Goal: Task Accomplishment & Management: Manage account settings

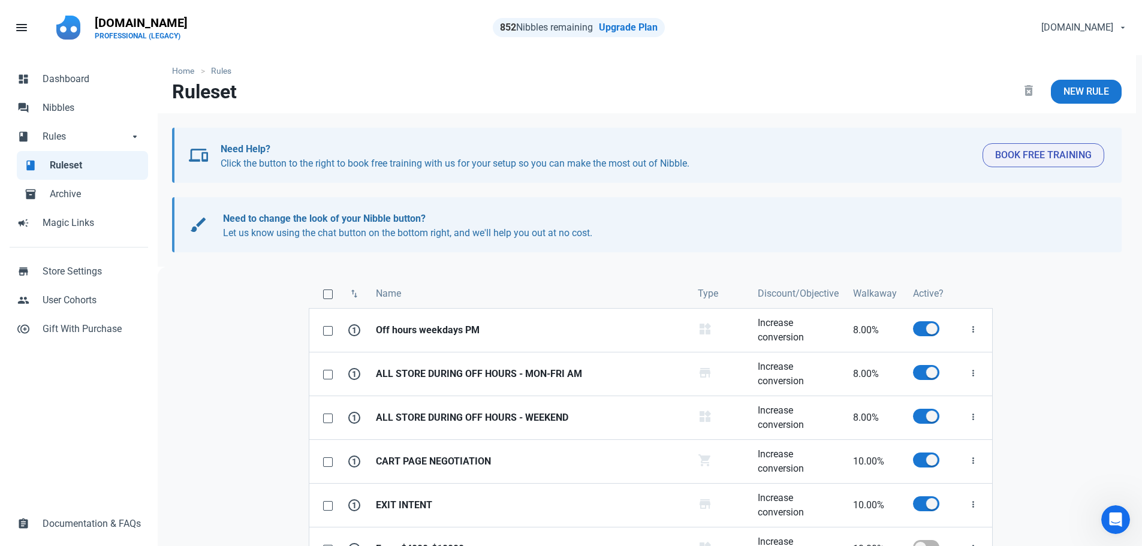
click at [220, 349] on div "swap_vert Name Type Discount/Objective Walkaway Active? 1 Off hours weekdays PM…" at bounding box center [650, 498] width 985 height 463
click at [243, 337] on div "swap_vert Name Type Discount/Objective Walkaway Active? 1 Off hours weekdays PM…" at bounding box center [650, 498] width 985 height 463
click at [215, 409] on div "swap_vert Name Type Discount/Objective Walkaway Active? 1 Off hours weekdays PM…" at bounding box center [650, 498] width 985 height 463
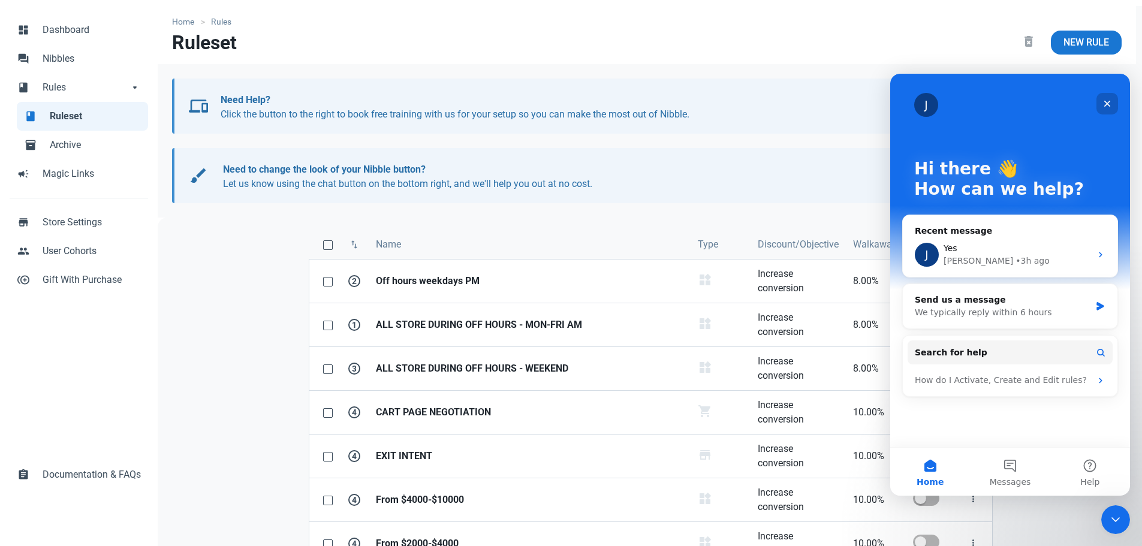
drag, startPoint x: 1114, startPoint y: 100, endPoint x: 1995, endPoint y: 185, distance: 885.2
click at [1112, 102] on div "Close" at bounding box center [1107, 104] width 22 height 22
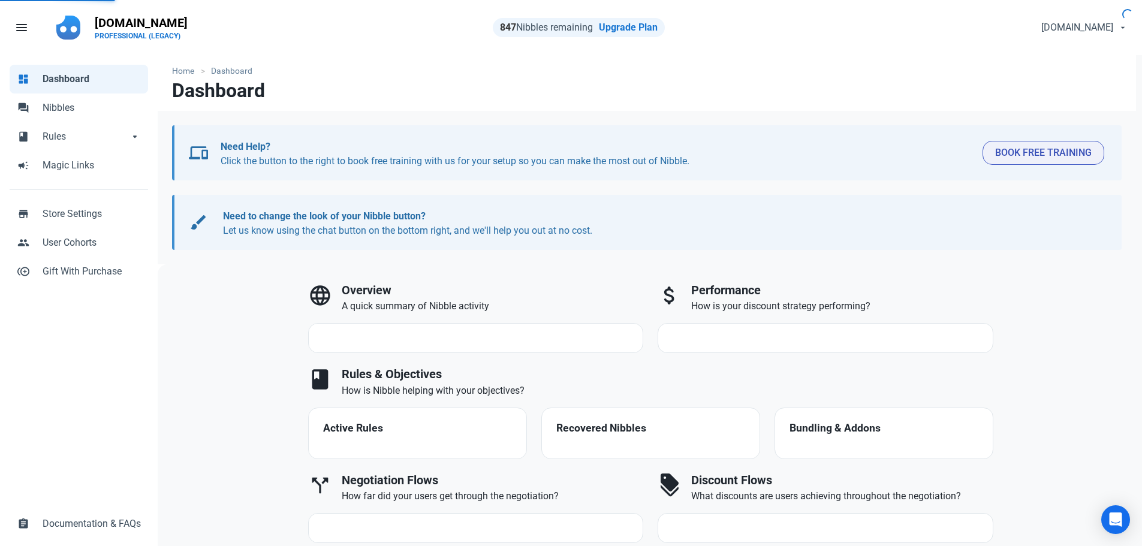
select select "7d"
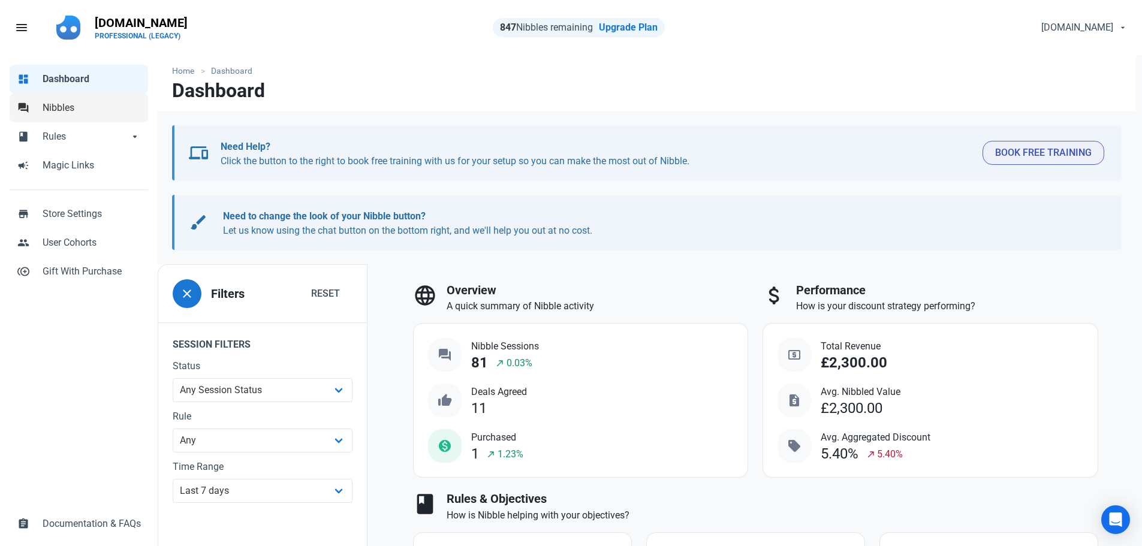
click at [56, 111] on span "Nibbles" at bounding box center [92, 108] width 98 height 14
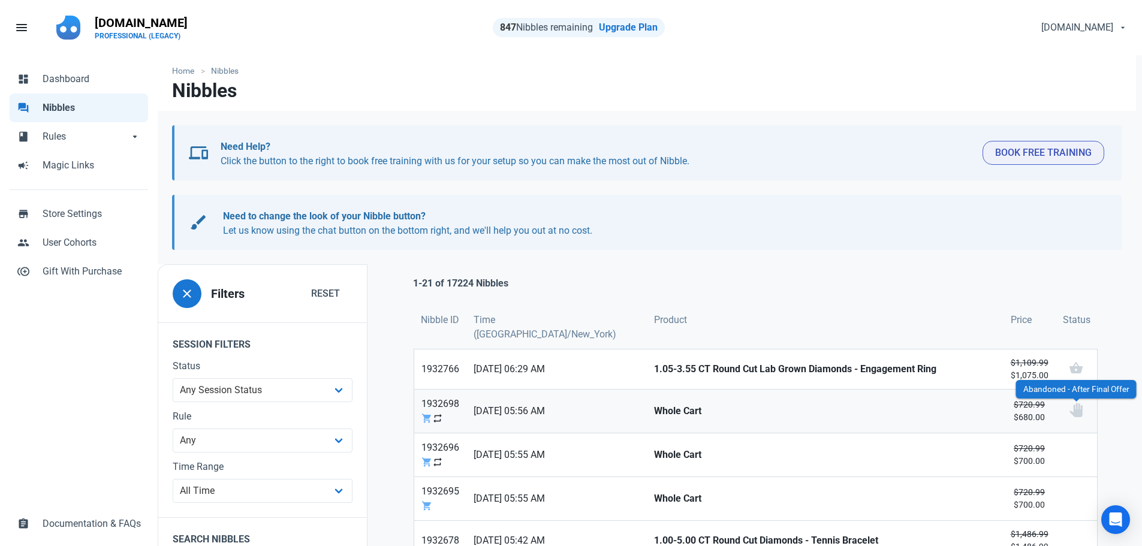
click at [1074, 403] on img at bounding box center [1076, 410] width 14 height 14
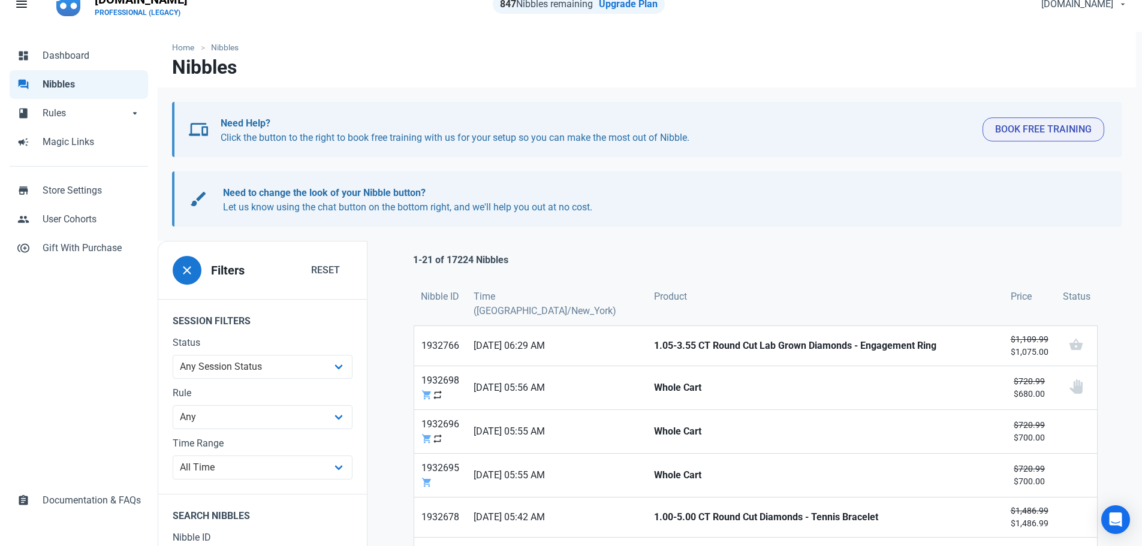
scroll to position [60, 0]
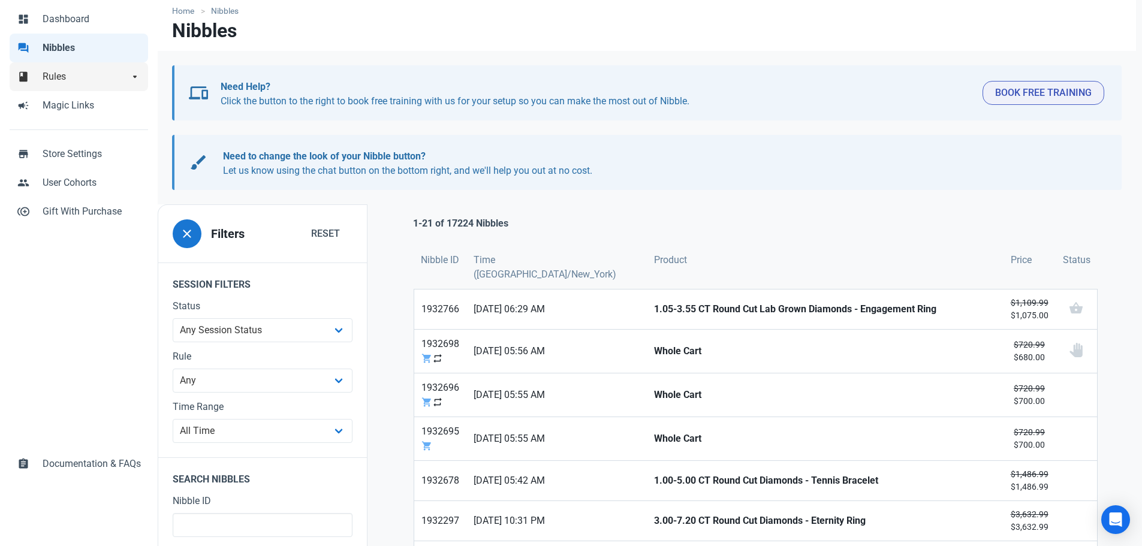
click at [38, 75] on link "book Rules arrow_drop_down" at bounding box center [79, 76] width 138 height 29
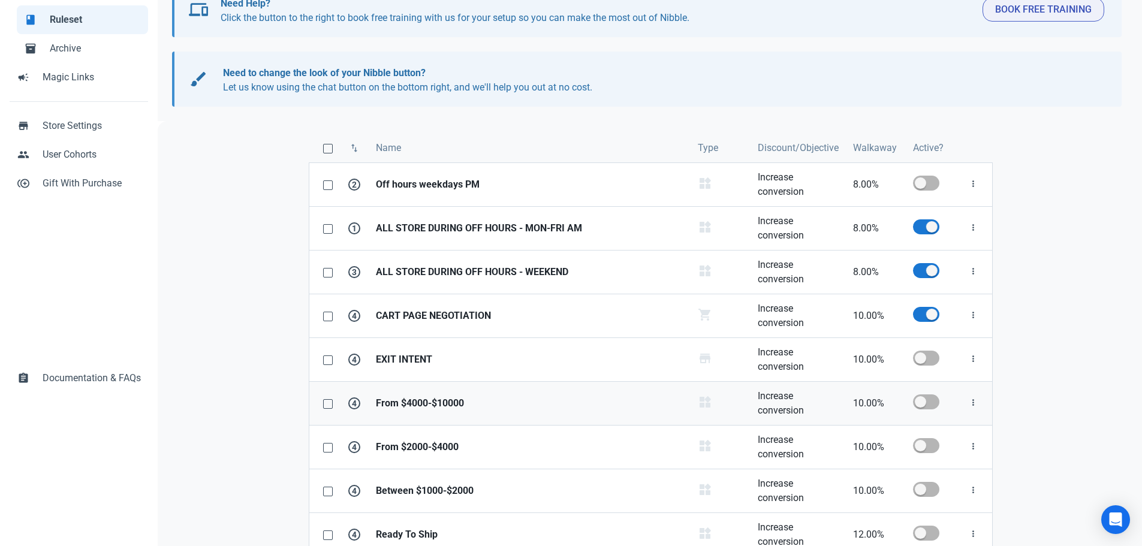
scroll to position [169, 0]
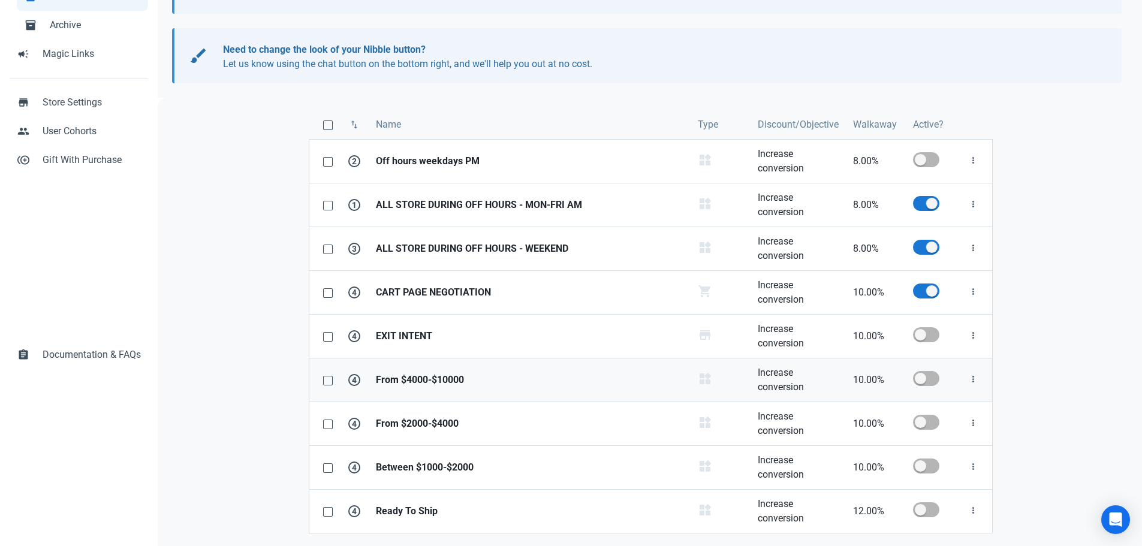
click at [457, 375] on strong "From $4000-$10000" at bounding box center [529, 380] width 307 height 14
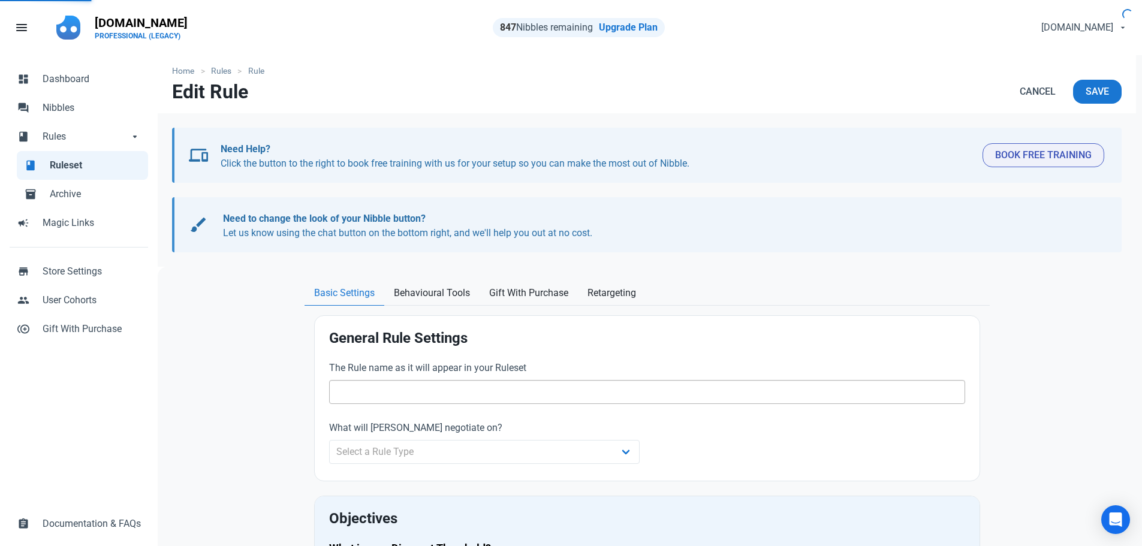
type input "From $4000-$10000"
select select "product_category"
type input "10.00"
radio input "true"
radio input "false"
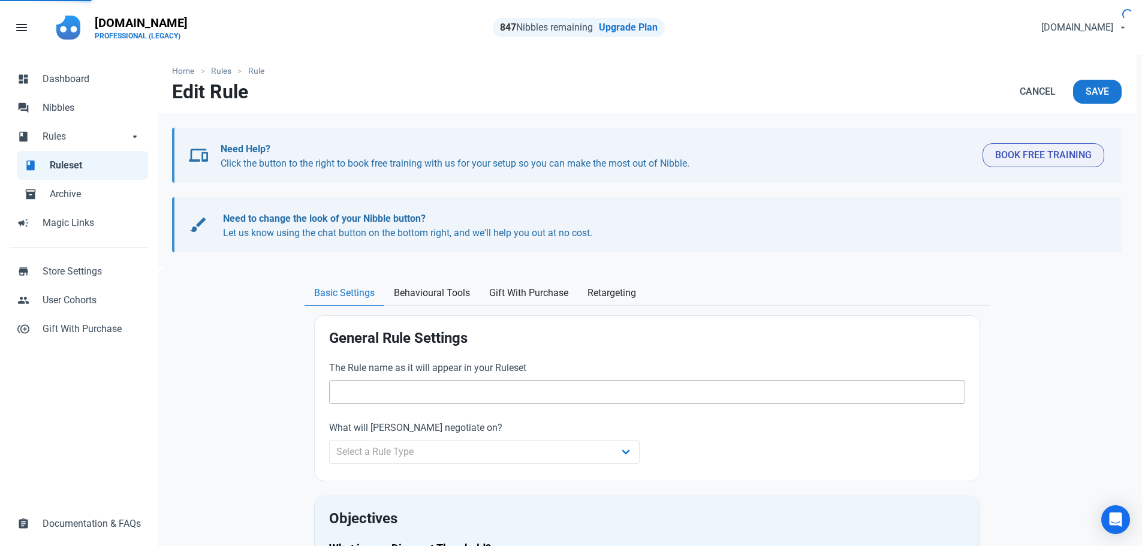
radio input "true"
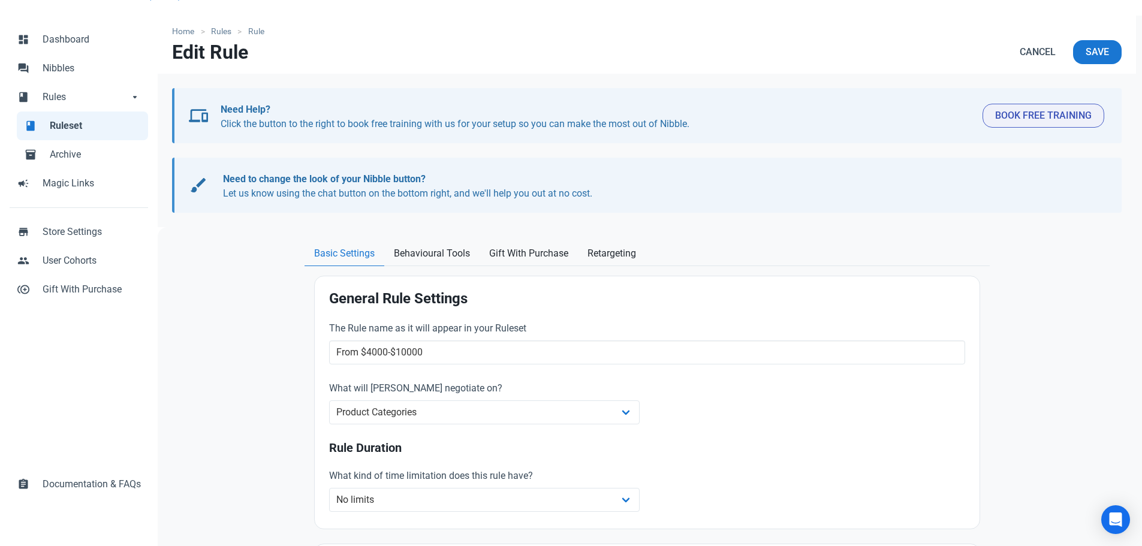
scroll to position [60, 0]
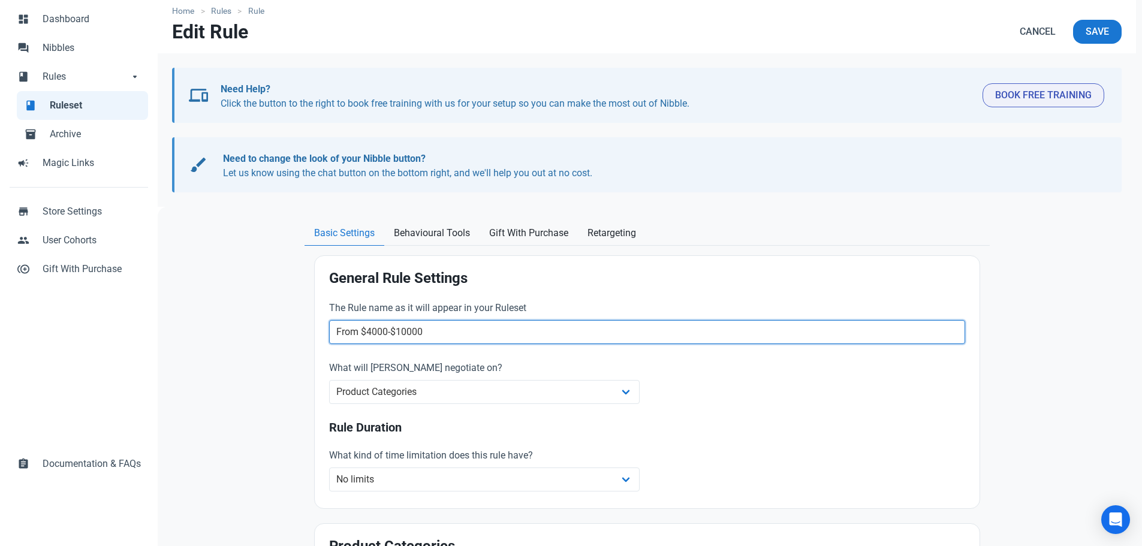
drag, startPoint x: 422, startPoint y: 333, endPoint x: 309, endPoint y: 327, distance: 112.8
type input "WEEKDAYS BUSINESS HOURS"
click at [738, 394] on div "The Rule name as it will appear in your Ruleset WEEKDAYS BUSINESS HOURS What wi…" at bounding box center [647, 398] width 650 height 208
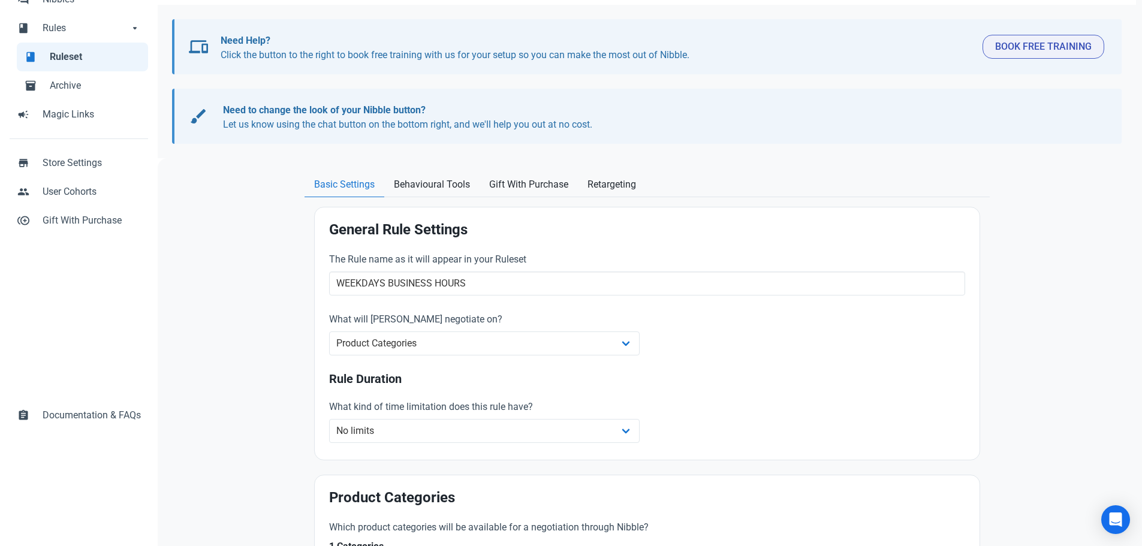
scroll to position [180, 0]
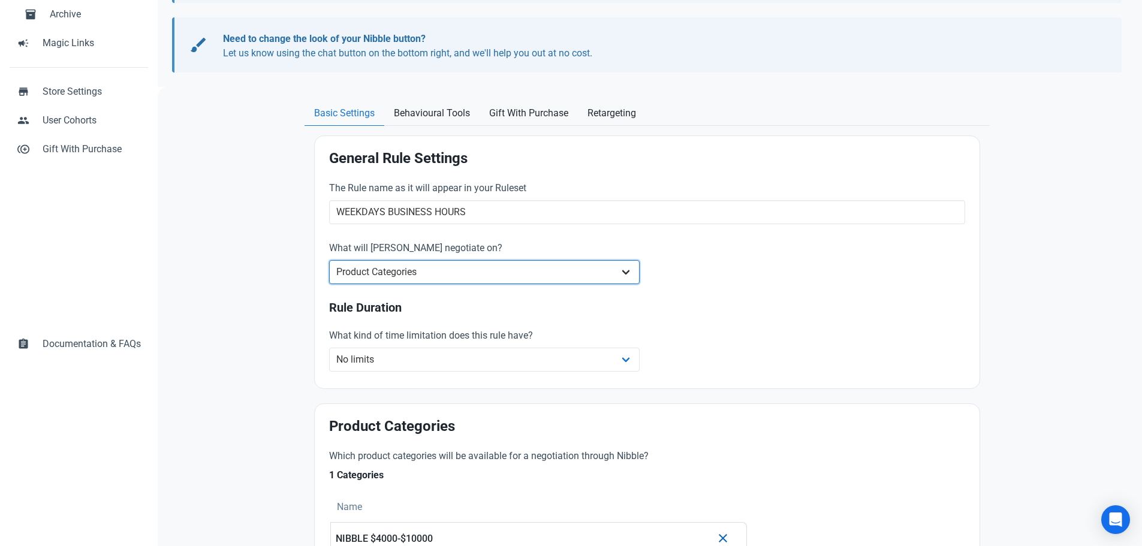
click at [417, 270] on select "Whole Store Individual Products Product Categories Cart" at bounding box center [484, 272] width 311 height 24
click at [329, 260] on select "Whole Store Individual Products Product Categories Cart" at bounding box center [484, 272] width 311 height 24
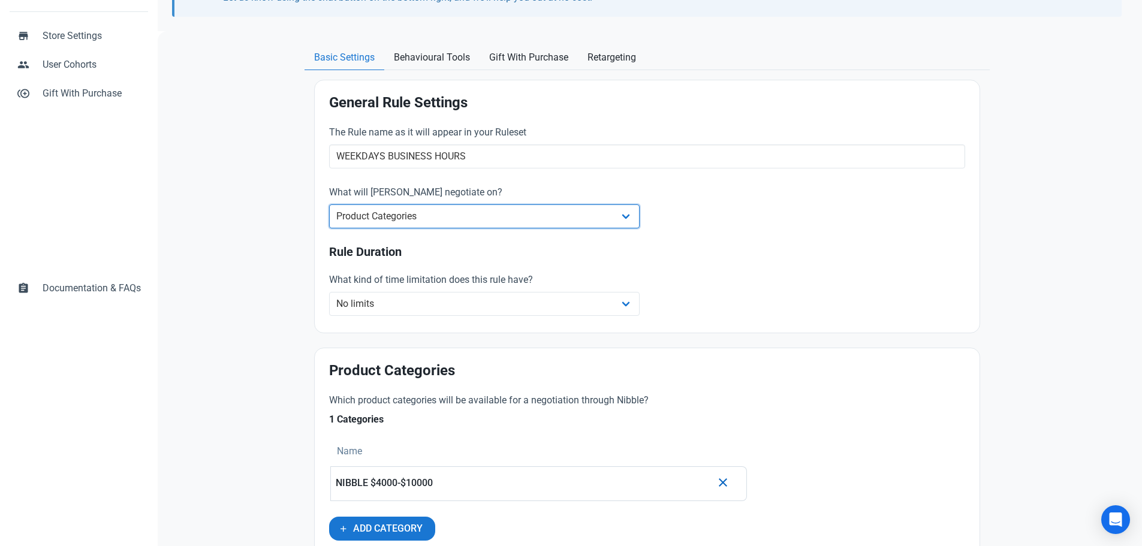
scroll to position [420, 0]
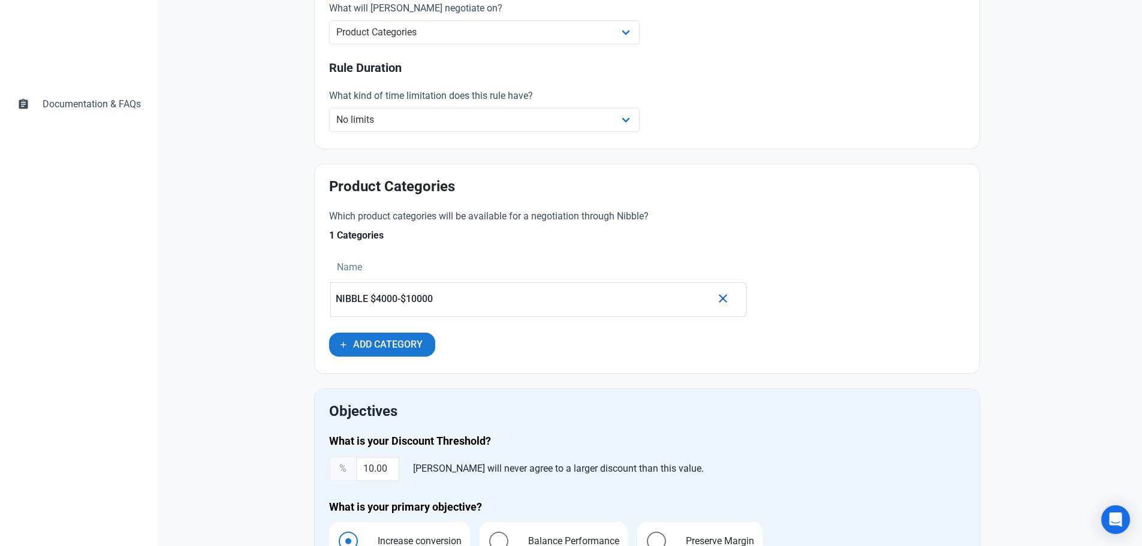
click at [723, 296] on icon "button" at bounding box center [723, 299] width 14 height 22
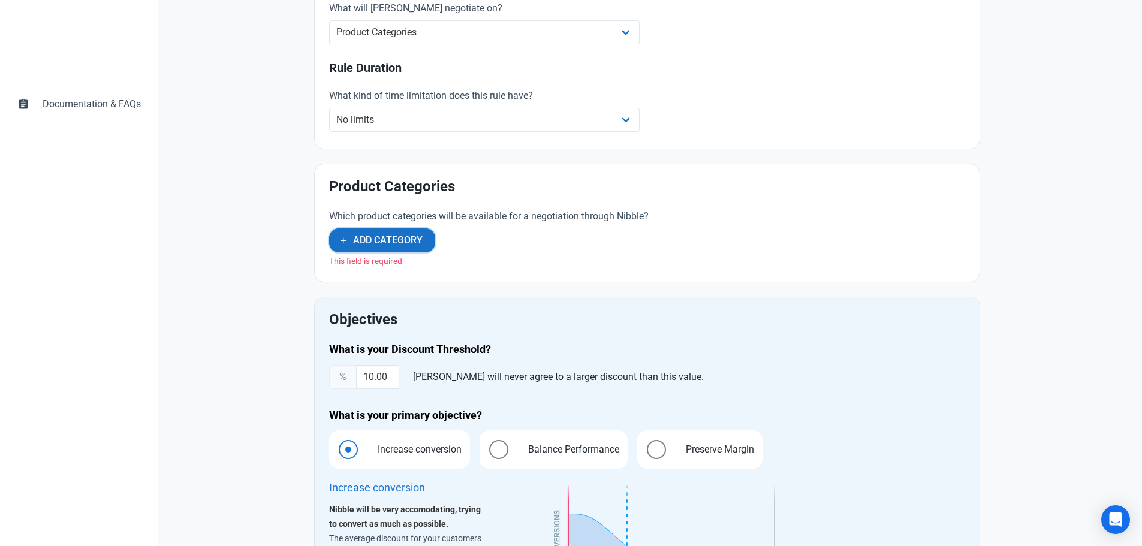
click at [401, 243] on span "Add Category" at bounding box center [388, 240] width 70 height 14
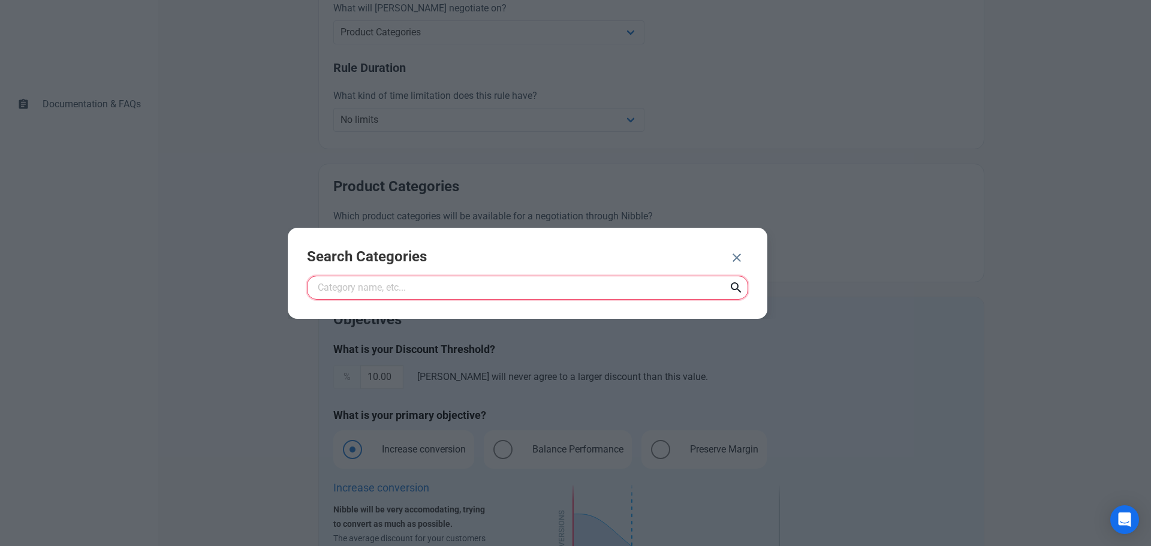
click at [444, 282] on input "text" at bounding box center [527, 288] width 441 height 24
type input "nibble"
click at [732, 284] on icon at bounding box center [736, 288] width 14 height 22
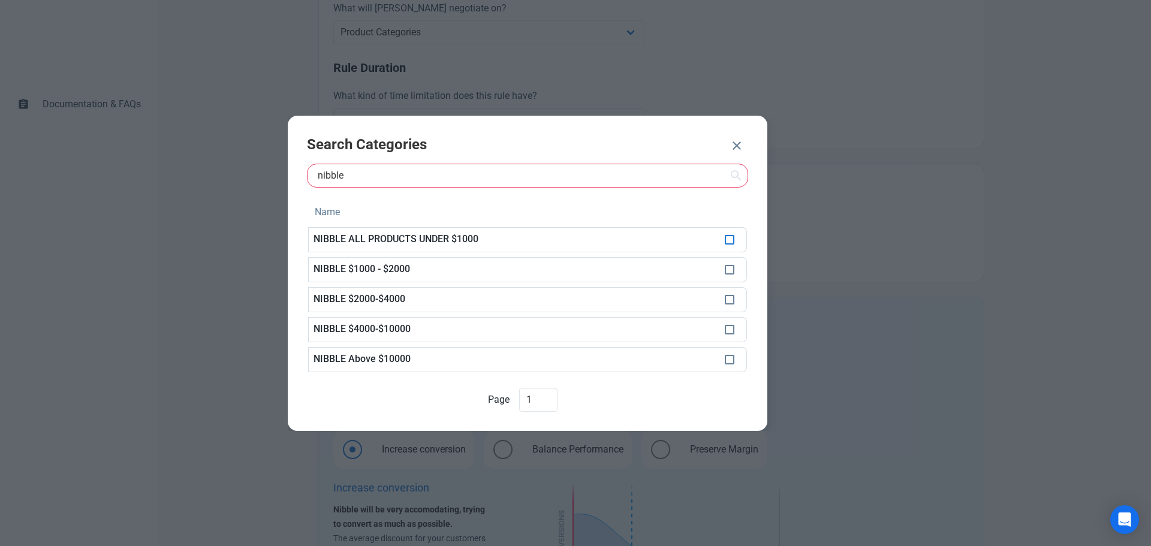
click at [732, 237] on span at bounding box center [730, 240] width 10 height 10
checkbox input "true"
click at [724, 269] on td at bounding box center [733, 269] width 27 height 25
click at [730, 267] on span at bounding box center [730, 270] width 10 height 10
checkbox input "true"
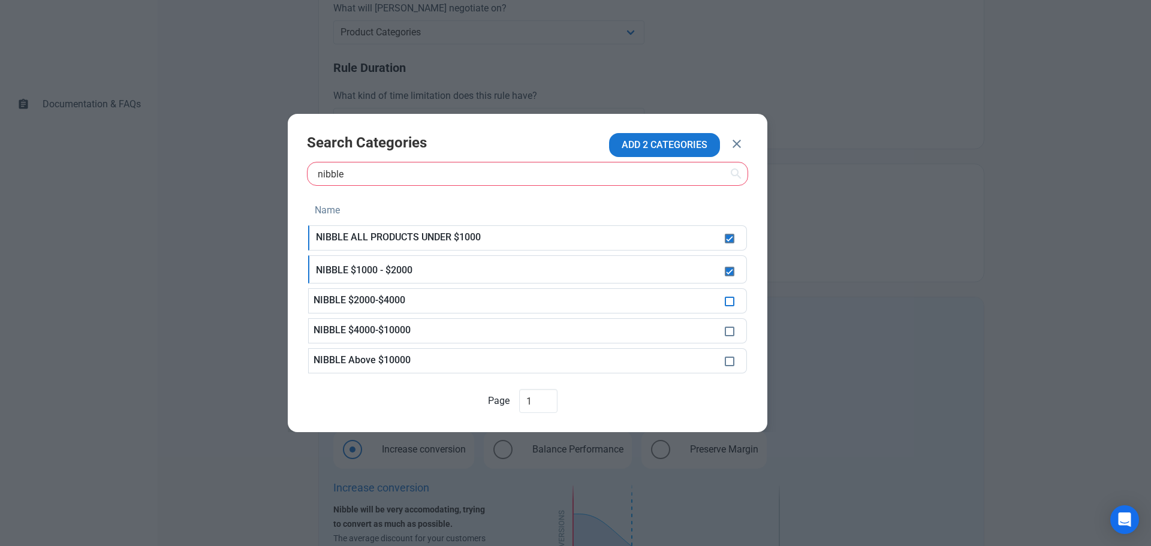
click at [726, 299] on span at bounding box center [730, 302] width 10 height 10
checkbox input "true"
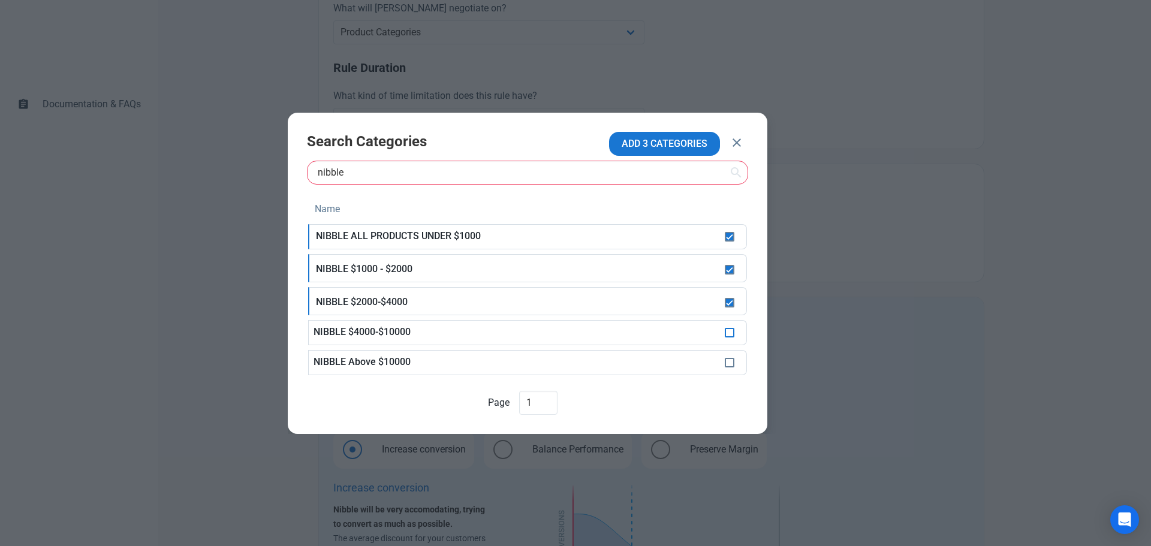
click at [729, 329] on span at bounding box center [730, 333] width 10 height 10
checkbox input "true"
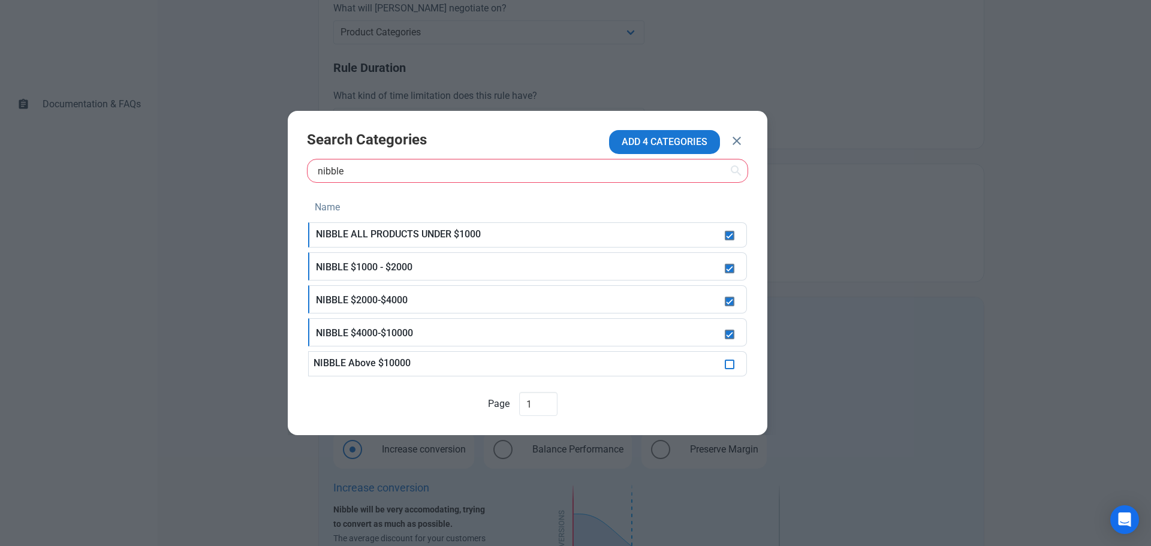
click at [729, 363] on span at bounding box center [730, 365] width 10 height 10
checkbox input "true"
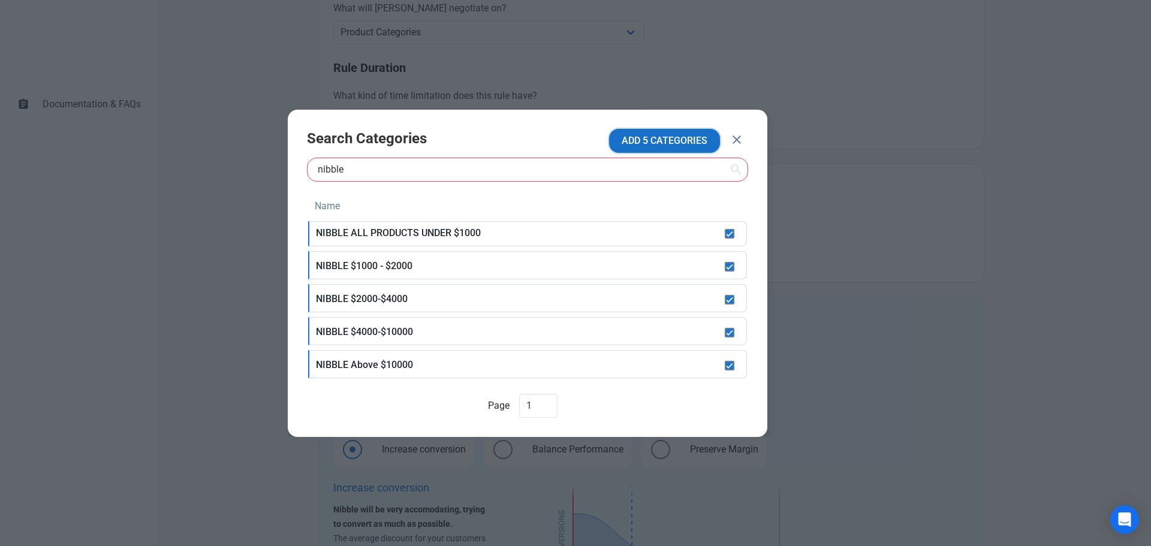
click at [658, 147] on span "ADD 5 CATEGORIES" at bounding box center [665, 141] width 86 height 14
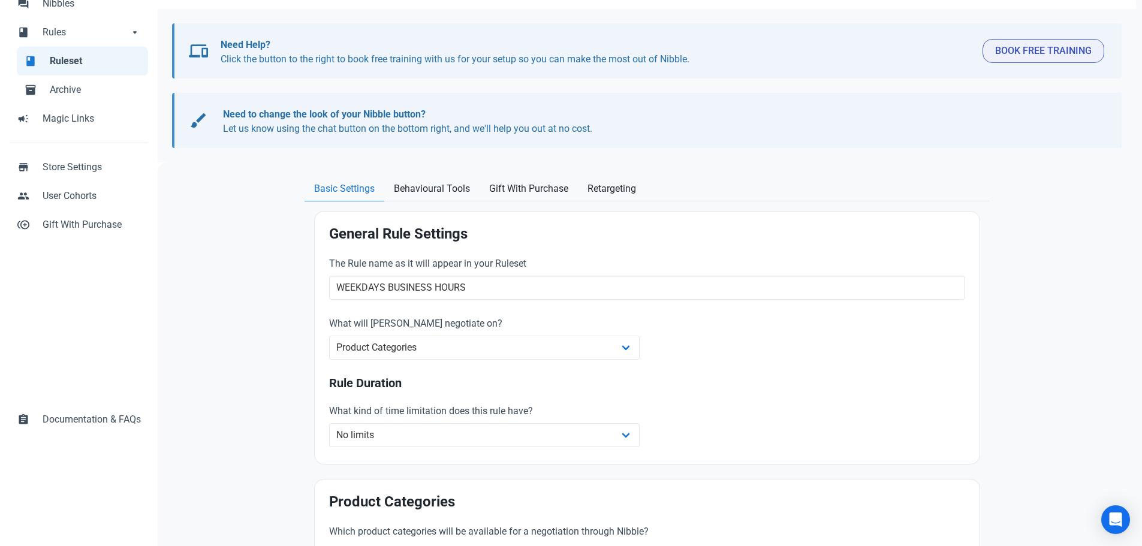
scroll to position [180, 0]
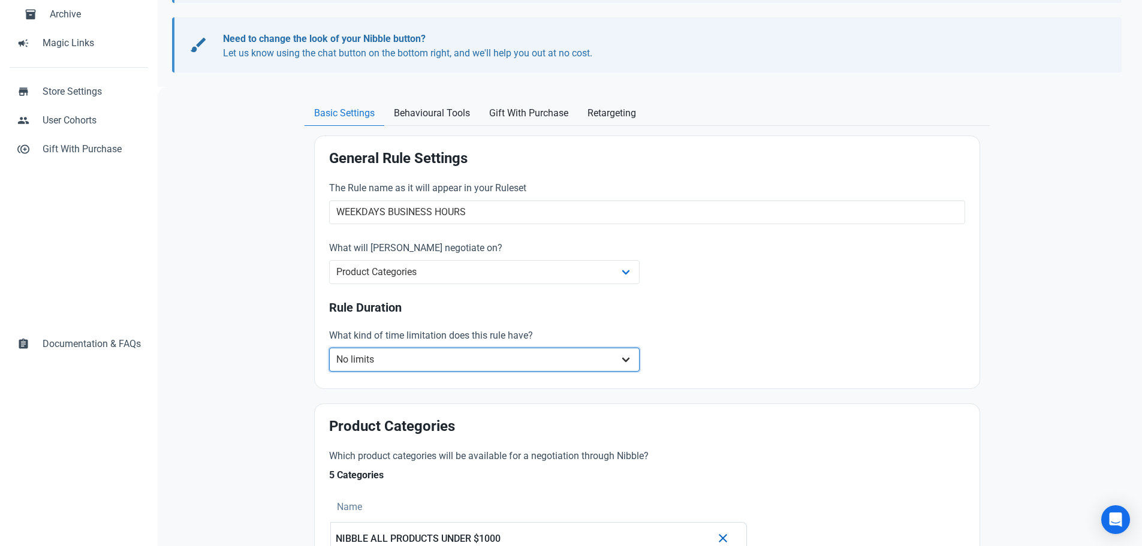
click at [532, 360] on select "No limits Date range Recurring date/time" at bounding box center [484, 360] width 311 height 24
select select "date-range"
click at [329, 348] on select "No limits Date range Recurring date/time" at bounding box center [484, 360] width 311 height 24
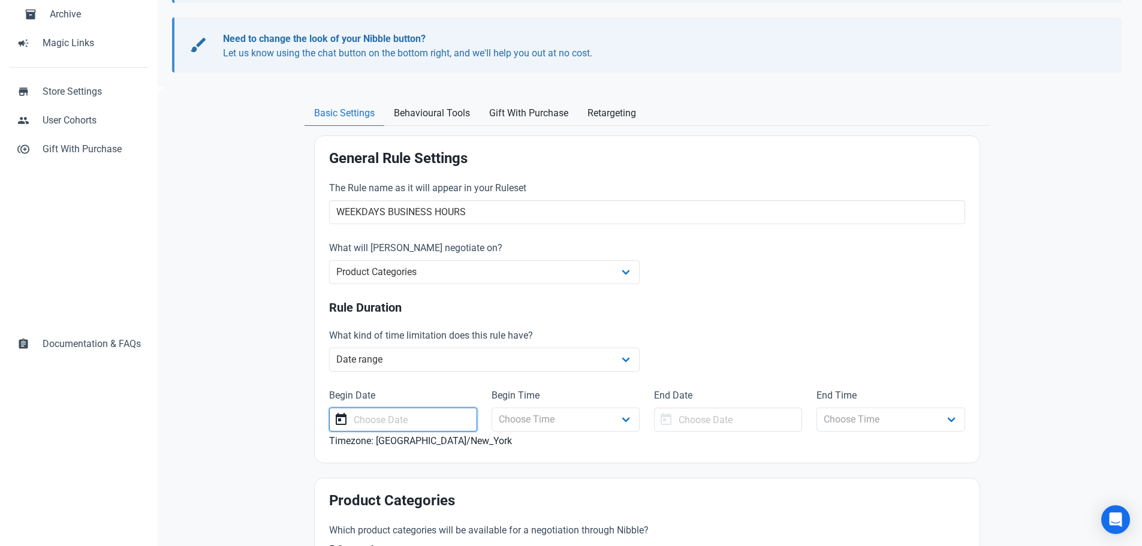
click at [430, 420] on input "text" at bounding box center [403, 420] width 148 height 24
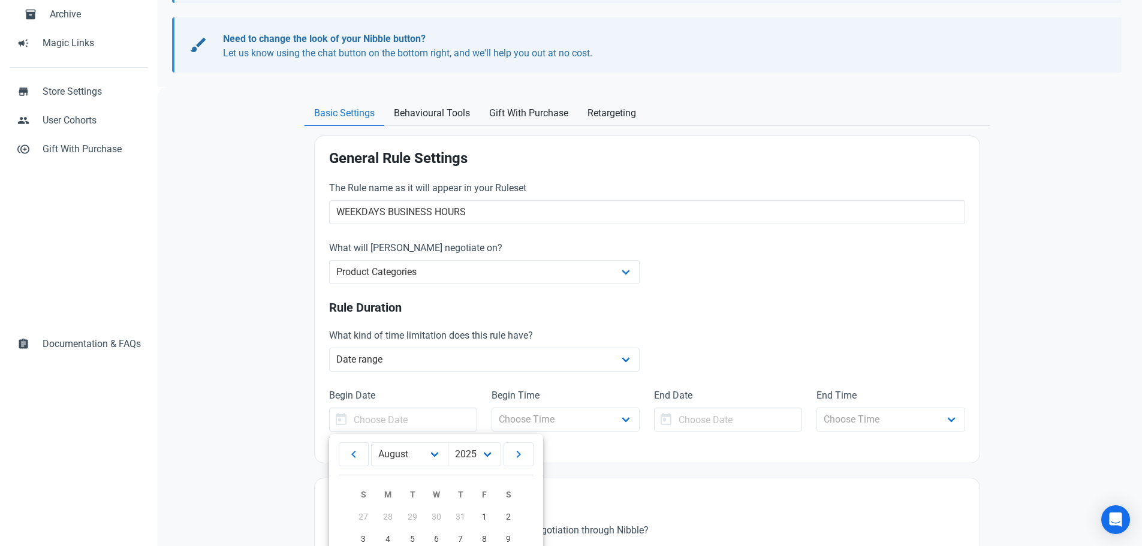
click at [606, 460] on div "General Rule Settings The Rule name as it will appear in your Ruleset WEEKDAYS …" at bounding box center [647, 299] width 665 height 327
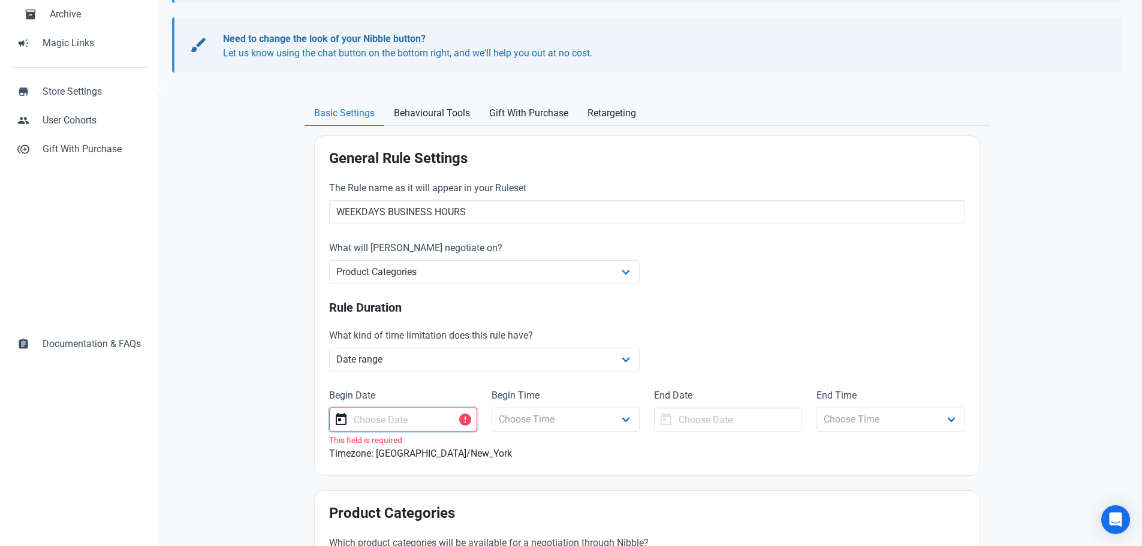
click at [444, 420] on input "text" at bounding box center [403, 420] width 148 height 24
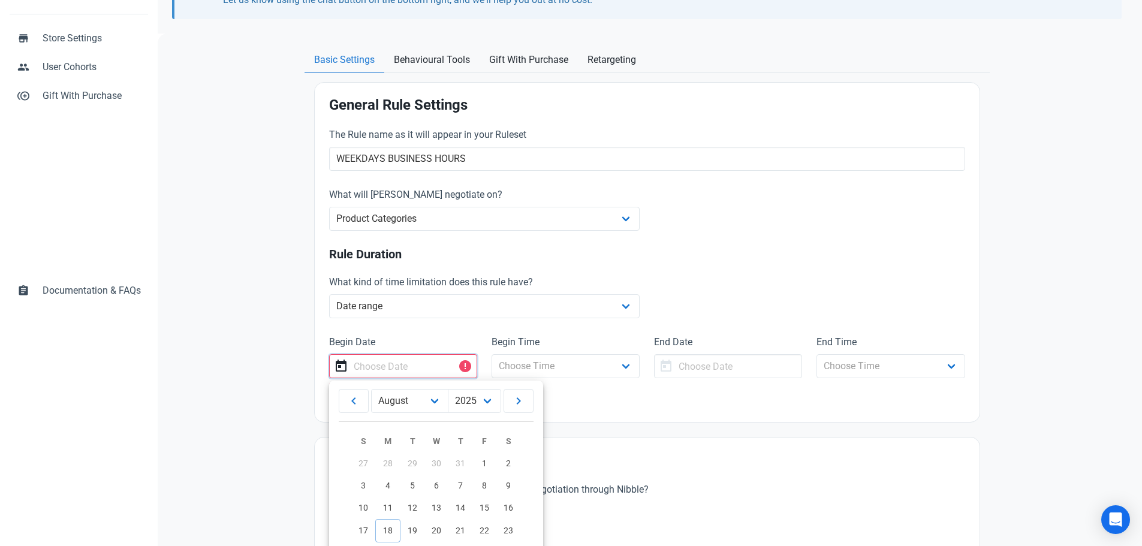
scroll to position [360, 0]
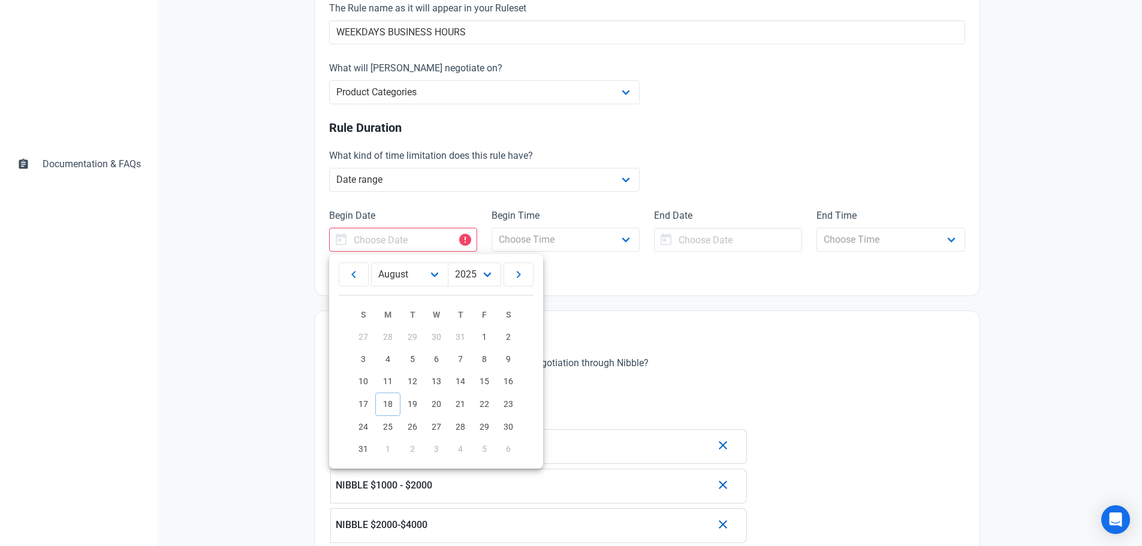
click at [623, 318] on div "Product Categories Which product categories will be available for a negotiation…" at bounding box center [647, 494] width 665 height 367
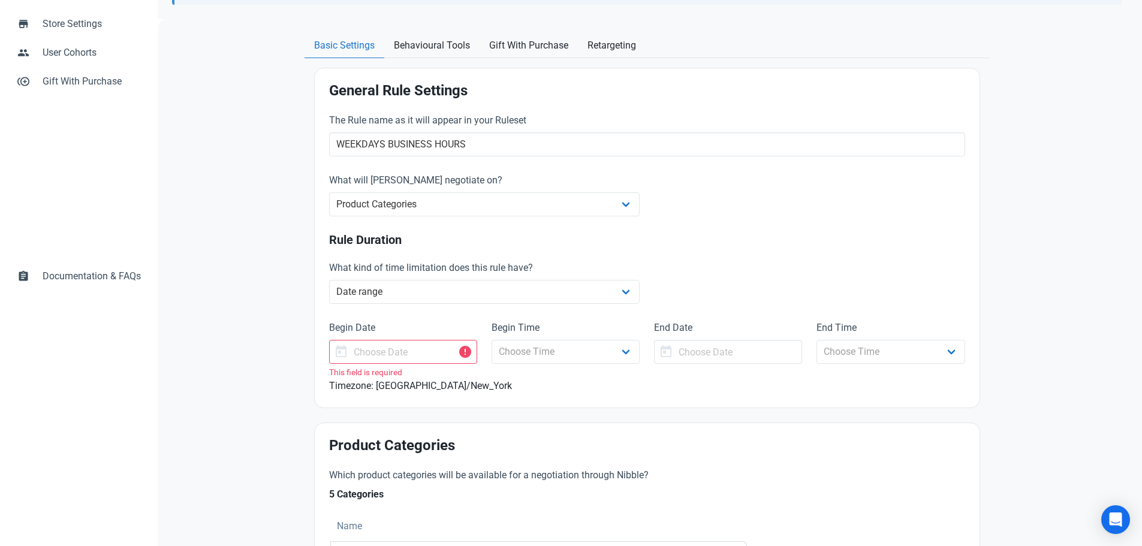
scroll to position [60, 0]
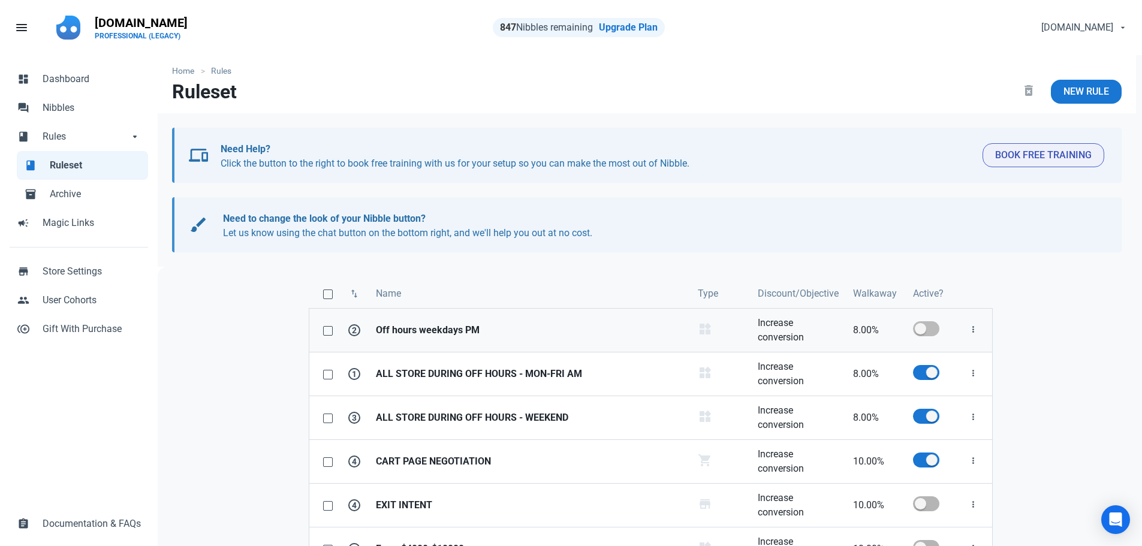
click at [930, 330] on span at bounding box center [926, 328] width 26 height 15
click at [921, 330] on input "checkbox" at bounding box center [917, 329] width 8 height 8
checkbox input "true"
click at [916, 420] on span at bounding box center [926, 416] width 26 height 15
click at [916, 420] on input "checkbox" at bounding box center [917, 416] width 8 height 8
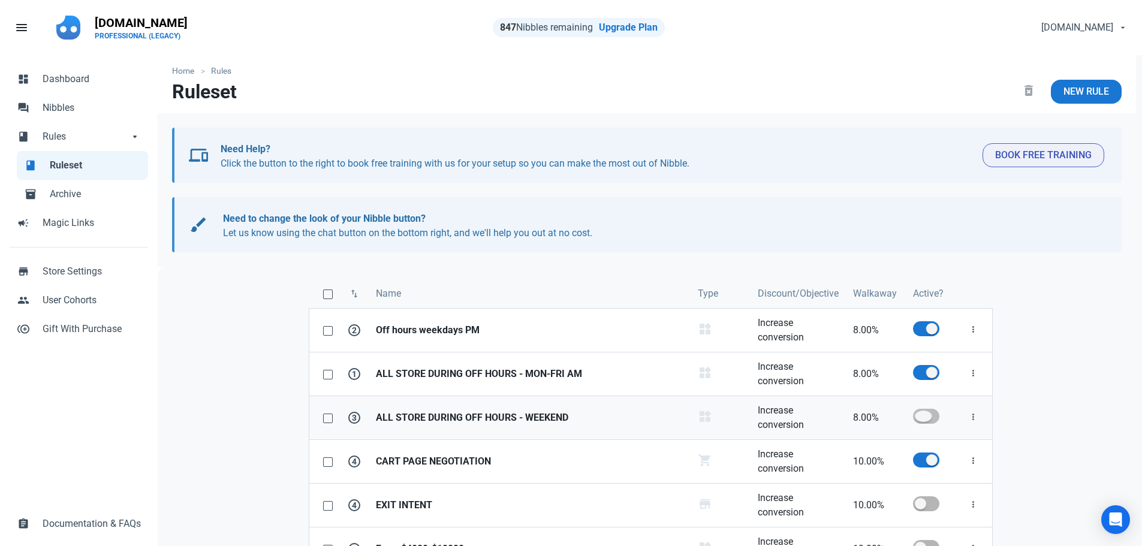
click at [932, 420] on span at bounding box center [926, 416] width 26 height 15
click at [921, 420] on input "checkbox" at bounding box center [917, 416] width 8 height 8
checkbox input "true"
